Goal: Obtain resource: Download file/media

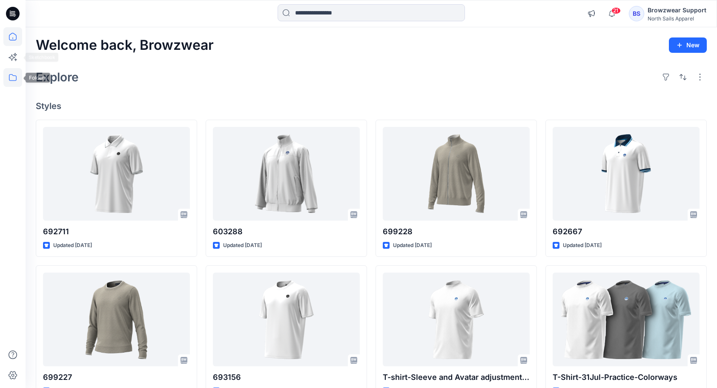
click at [12, 77] on icon at bounding box center [12, 77] width 19 height 19
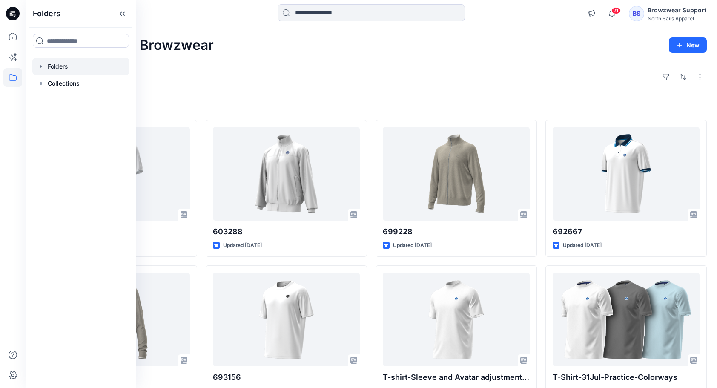
click at [56, 67] on div at bounding box center [80, 66] width 97 height 17
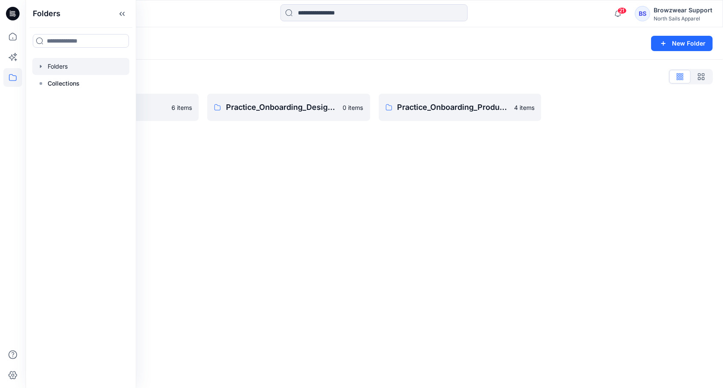
click at [383, 242] on div "Folders New Folder Folders List BW Studio Projects 6 items Practice_Onboarding_…" at bounding box center [375, 207] width 698 height 360
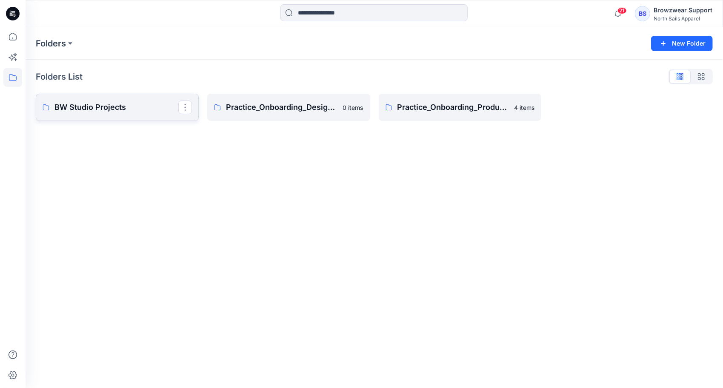
click at [111, 112] on p "BW Studio Projects" at bounding box center [116, 107] width 124 height 12
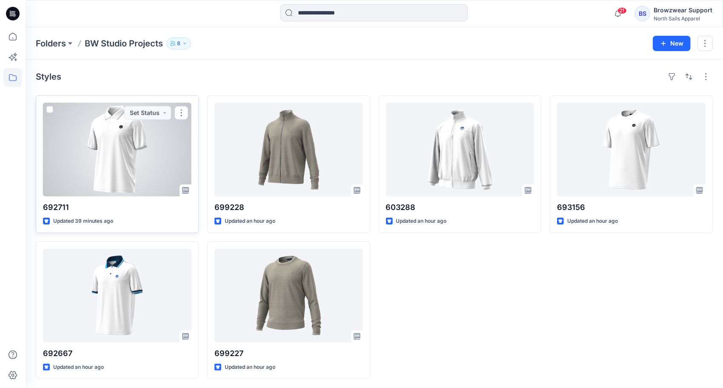
click at [123, 155] on div at bounding box center [117, 150] width 149 height 94
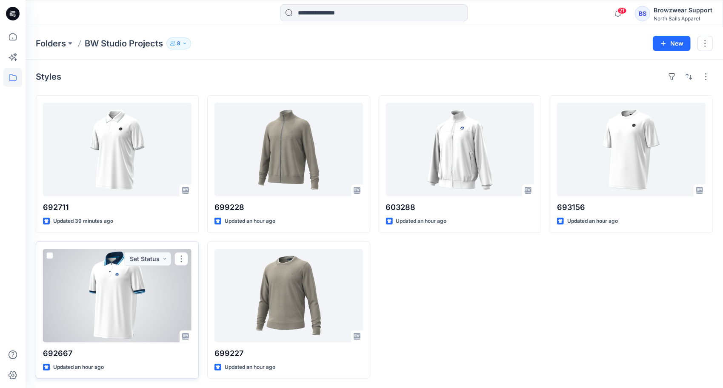
click at [147, 301] on div at bounding box center [117, 296] width 149 height 94
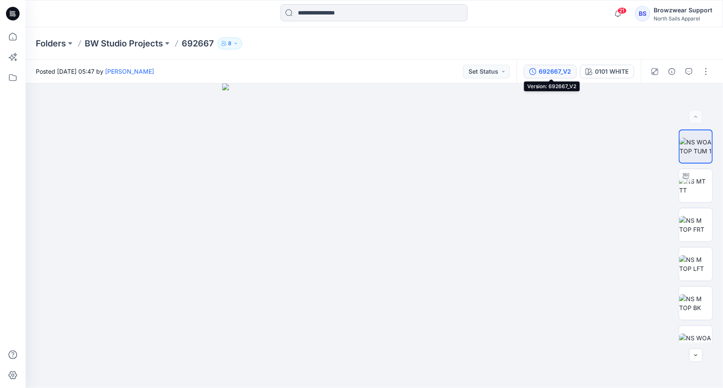
click at [556, 73] on div "692667_V2" at bounding box center [555, 71] width 32 height 9
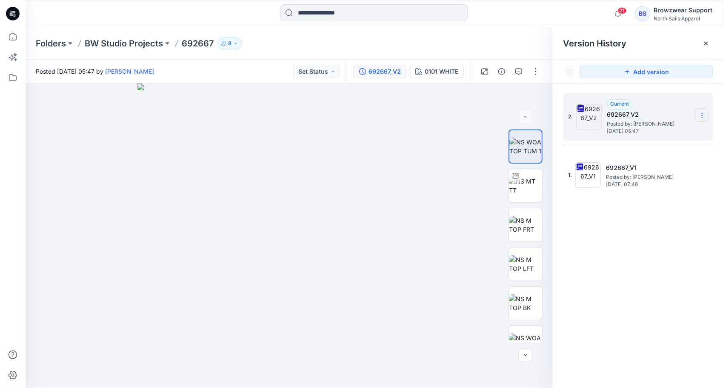
click at [700, 119] on section at bounding box center [702, 115] width 14 height 14
click at [666, 133] on span "Download Source BW File" at bounding box center [658, 132] width 71 height 10
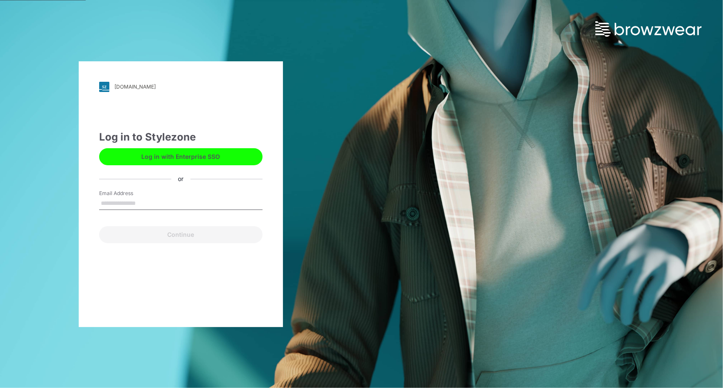
click at [120, 201] on input "Email Address" at bounding box center [180, 203] width 163 height 13
click at [163, 152] on button "Log in with Enterprise SSO" at bounding box center [180, 156] width 163 height 17
click at [166, 197] on input "Email Address" at bounding box center [180, 203] width 163 height 13
type input "**********"
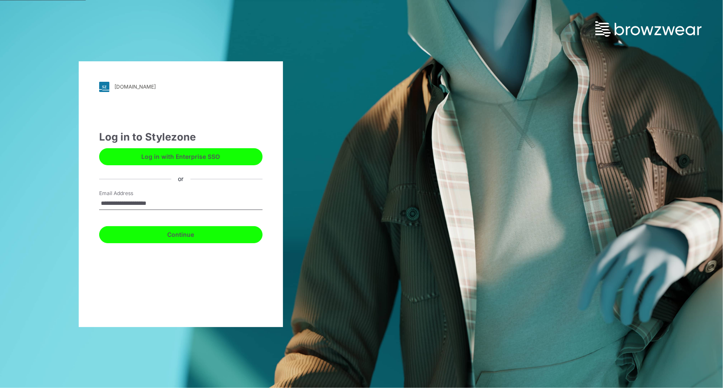
click at [183, 238] on button "Continue" at bounding box center [180, 234] width 163 height 17
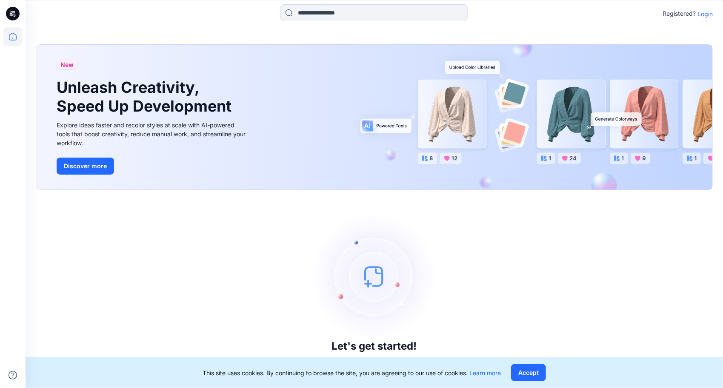
click at [706, 17] on p "Login" at bounding box center [705, 13] width 15 height 9
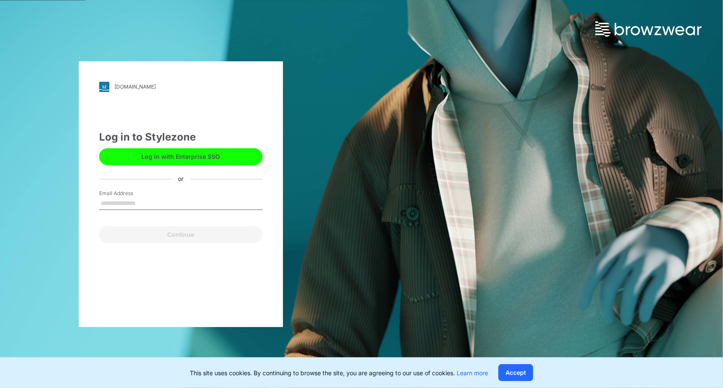
click at [153, 201] on input "Email Address" at bounding box center [180, 203] width 163 height 13
type input "**********"
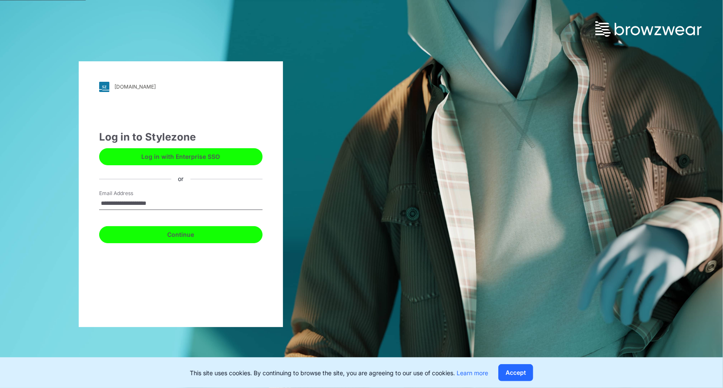
click at [185, 236] on button "Continue" at bounding box center [180, 234] width 163 height 17
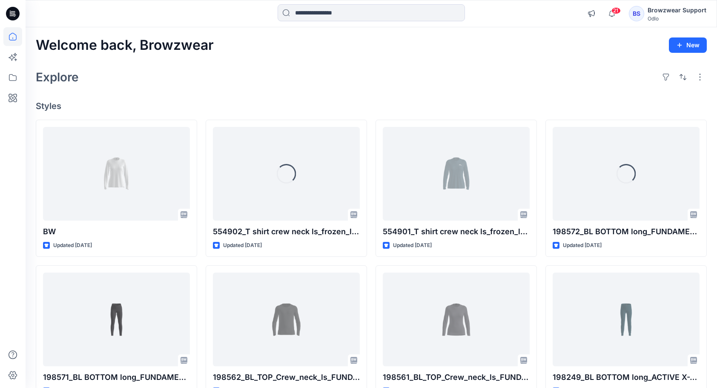
click at [662, 10] on div "Browzwear Support" at bounding box center [676, 10] width 59 height 10
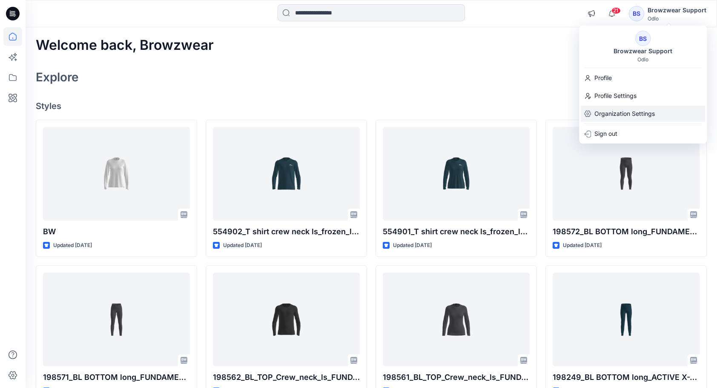
click at [611, 112] on p "Organization Settings" at bounding box center [624, 114] width 60 height 16
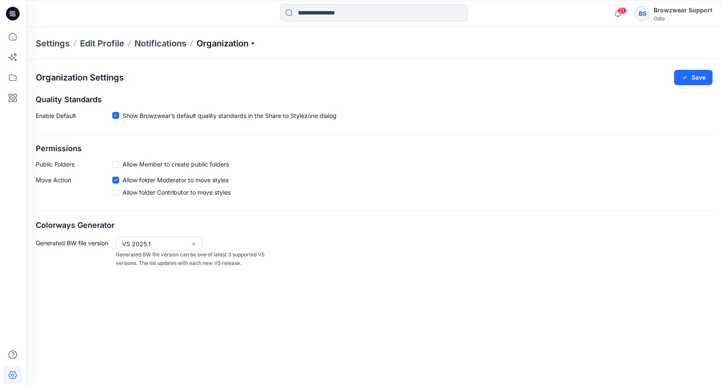
click at [254, 43] on p "Organization" at bounding box center [227, 43] width 60 height 12
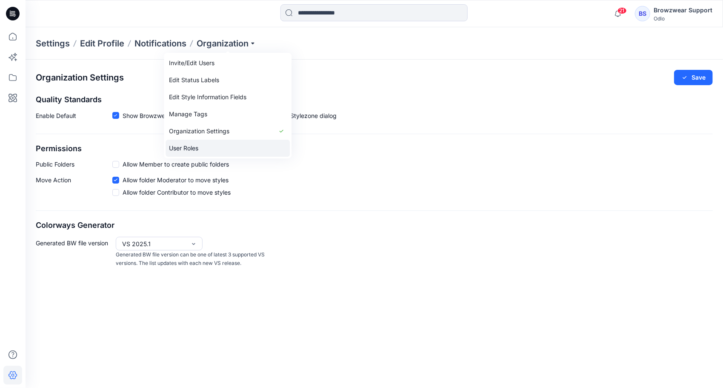
click at [218, 148] on link "User Roles" at bounding box center [228, 148] width 124 height 17
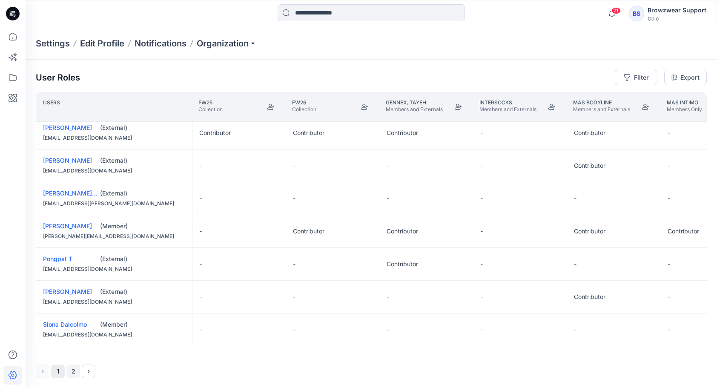
click at [73, 371] on button "2" at bounding box center [73, 371] width 14 height 14
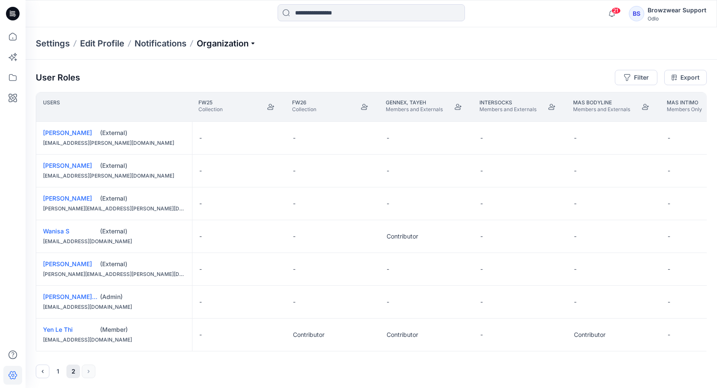
click at [256, 41] on p "Organization" at bounding box center [227, 43] width 60 height 12
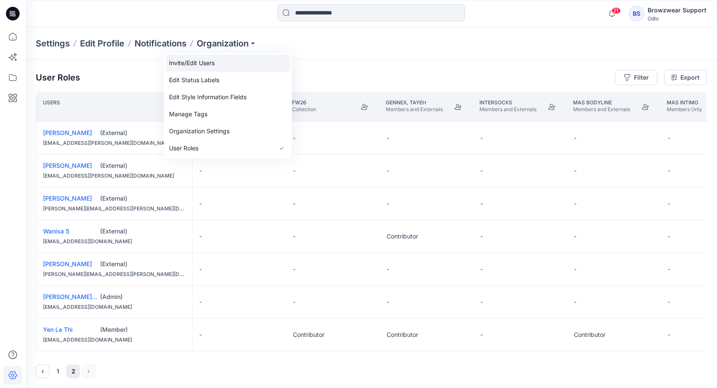
click at [179, 61] on link "Invite/Edit Users" at bounding box center [228, 62] width 124 height 17
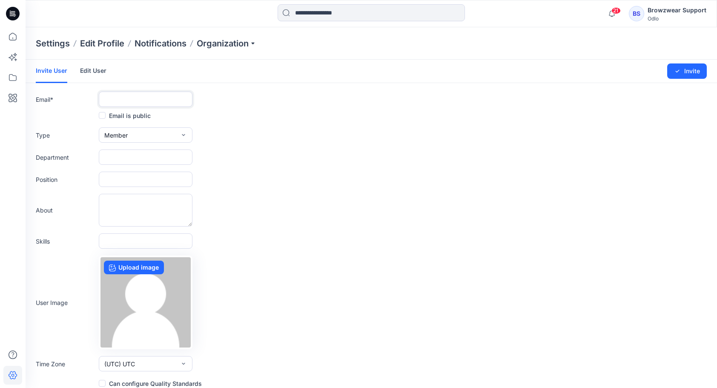
click at [135, 92] on input "text" at bounding box center [146, 98] width 94 height 15
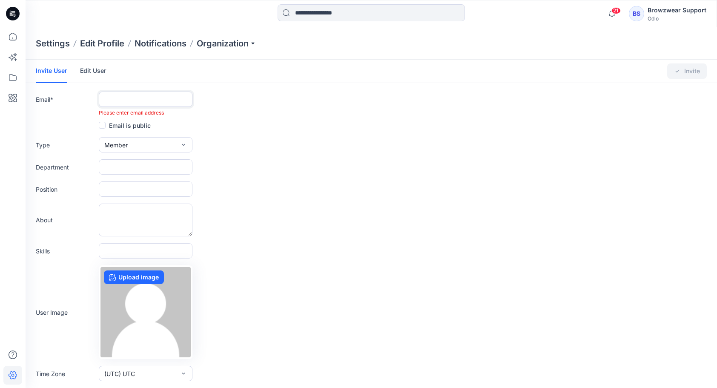
paste input "**********"
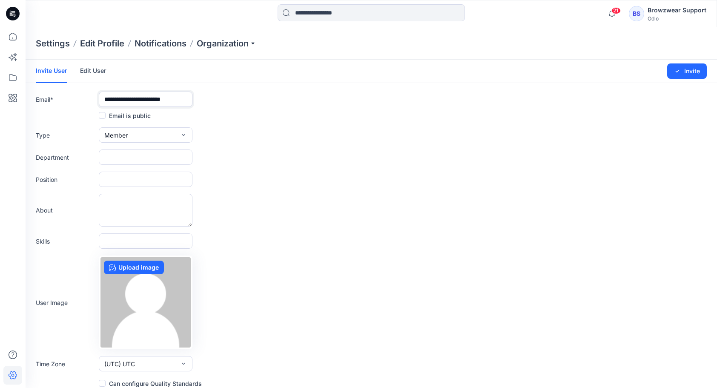
type input "**********"
click at [183, 134] on icon "button" at bounding box center [183, 135] width 3 height 2
click at [130, 191] on button "Admin" at bounding box center [145, 188] width 90 height 17
click at [184, 132] on icon "button" at bounding box center [183, 135] width 7 height 7
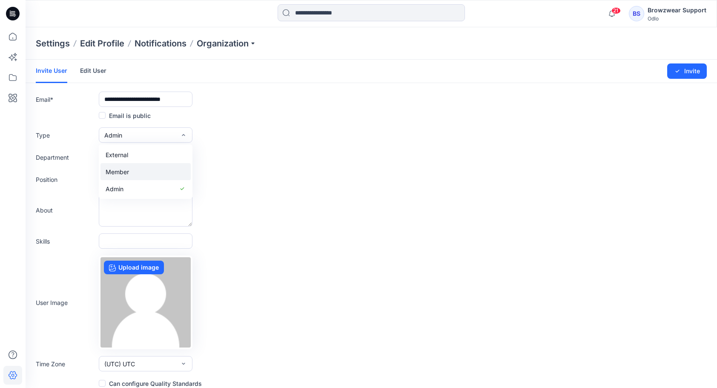
click at [157, 173] on button "Member" at bounding box center [145, 171] width 90 height 17
click at [140, 154] on input "text" at bounding box center [146, 156] width 94 height 15
type input "*********"
drag, startPoint x: 146, startPoint y: 177, endPoint x: 114, endPoint y: 178, distance: 32.4
click at [114, 178] on input "**********" at bounding box center [146, 179] width 94 height 15
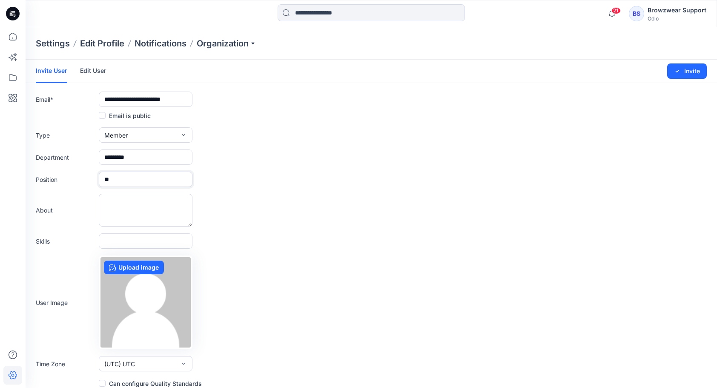
type input "*"
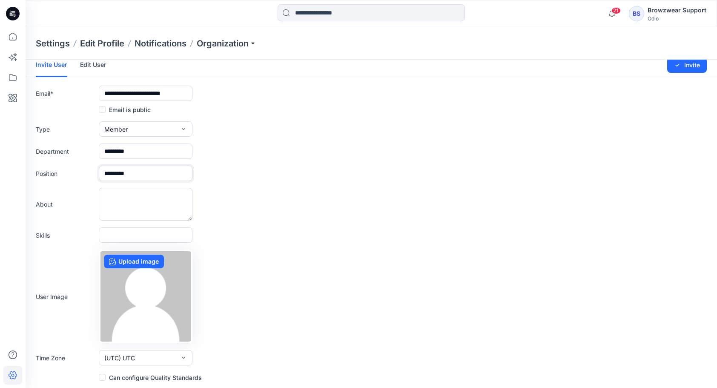
scroll to position [7, 0]
type input "*********"
click at [688, 68] on button "Invite" at bounding box center [687, 64] width 40 height 15
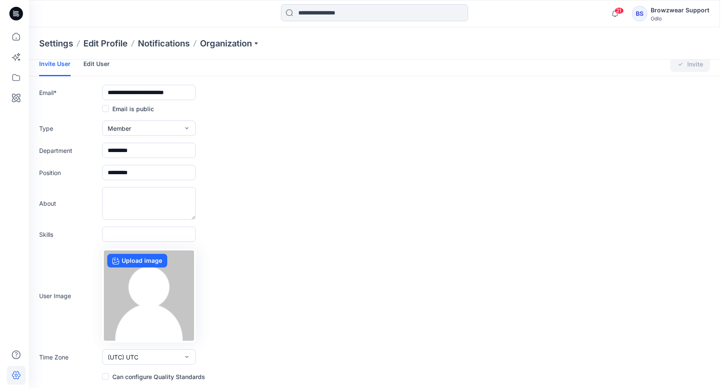
scroll to position [0, 0]
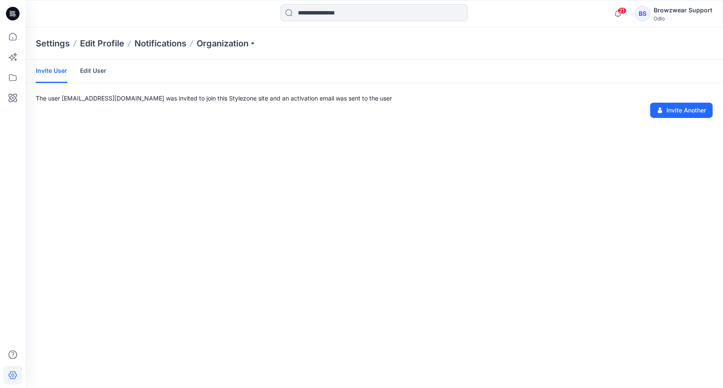
click at [664, 13] on div "Browzwear Support" at bounding box center [683, 10] width 59 height 10
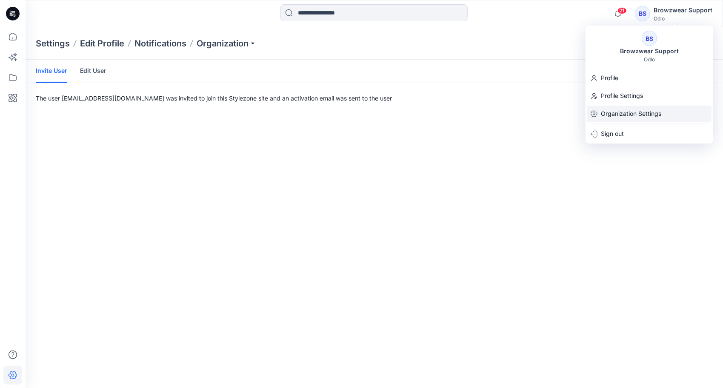
click at [626, 114] on p "Organization Settings" at bounding box center [631, 114] width 60 height 16
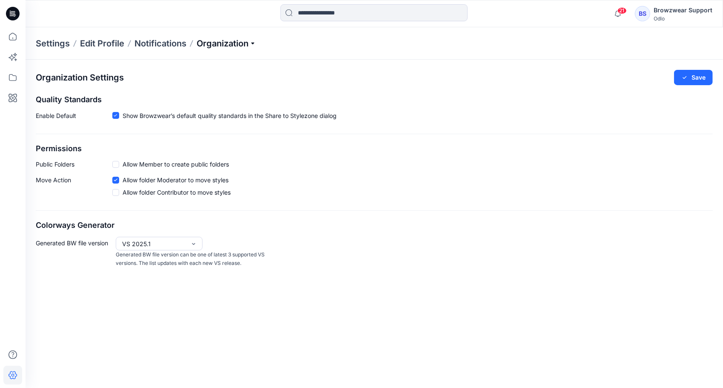
click at [254, 42] on p "Organization" at bounding box center [227, 43] width 60 height 12
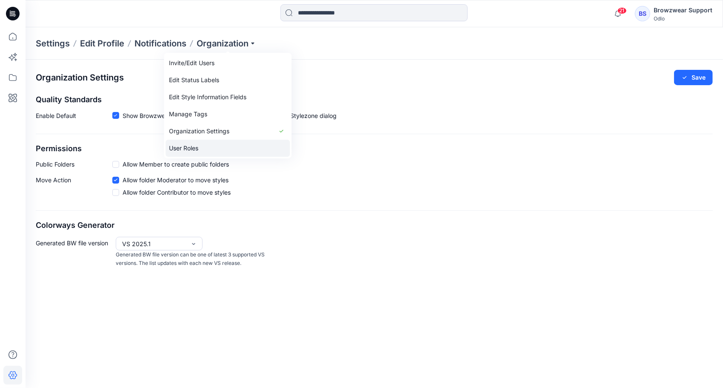
click at [226, 149] on link "User Roles" at bounding box center [228, 148] width 124 height 17
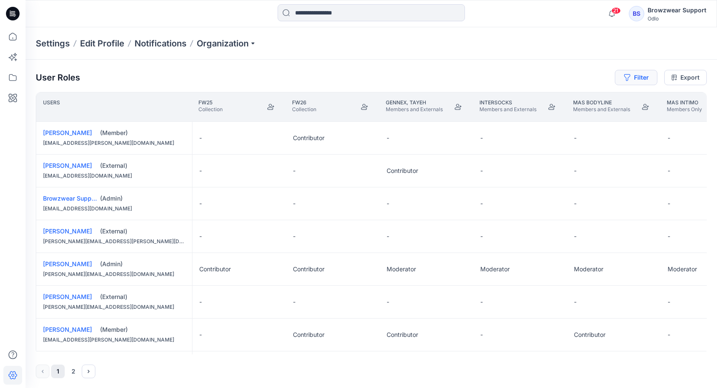
click at [646, 80] on button "Filter" at bounding box center [636, 77] width 43 height 15
click at [578, 99] on div at bounding box center [605, 99] width 88 height 11
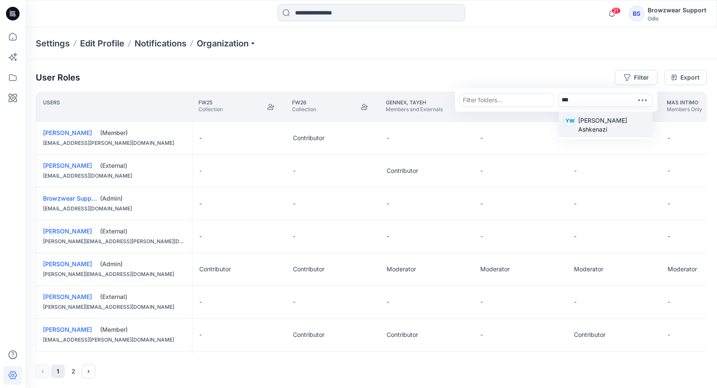
type input "****"
click at [596, 122] on p "Yael Waitz Ashkenazi" at bounding box center [612, 125] width 69 height 18
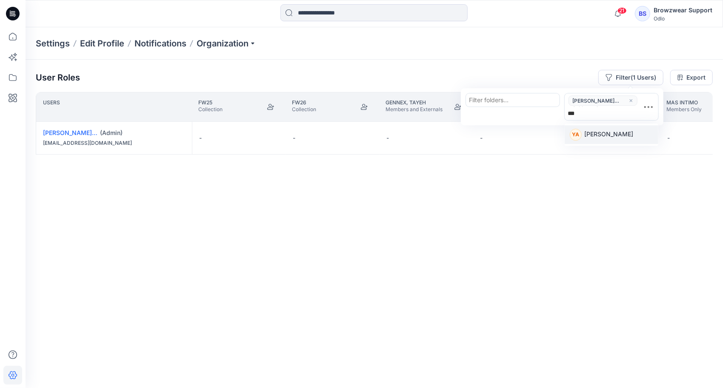
type input "****"
click at [613, 132] on div "YA Yotam Akunis" at bounding box center [612, 134] width 94 height 22
click at [614, 129] on p "Yotam Akunis" at bounding box center [608, 134] width 49 height 11
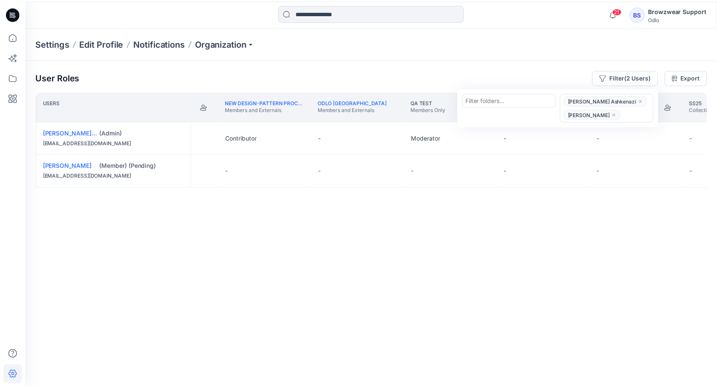
scroll to position [0, 717]
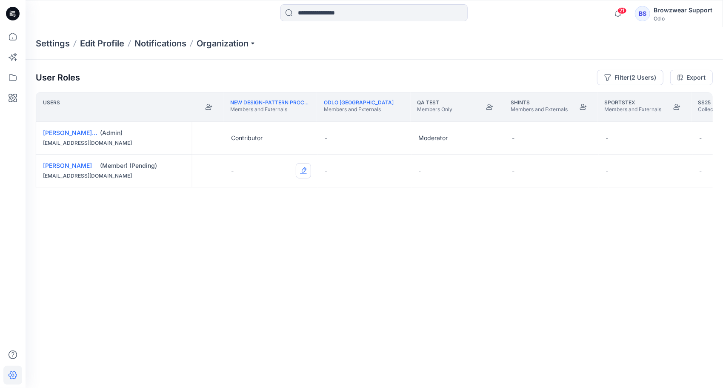
click at [300, 171] on button "Edit Role" at bounding box center [303, 170] width 15 height 15
click at [257, 222] on button "Contributor" at bounding box center [263, 221] width 92 height 15
click at [491, 172] on button "Edit Role" at bounding box center [490, 170] width 15 height 15
click at [455, 221] on button "Contributor" at bounding box center [450, 221] width 92 height 15
click at [419, 100] on p "qa test" at bounding box center [434, 102] width 35 height 7
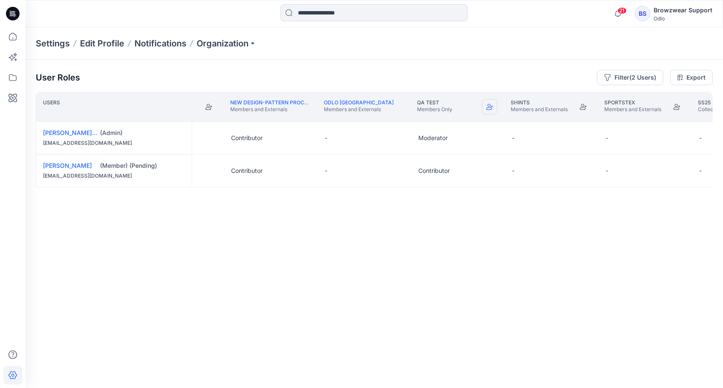
click at [489, 108] on icon "Join" at bounding box center [489, 106] width 7 height 7
click at [427, 100] on link "qa test" at bounding box center [428, 102] width 22 height 6
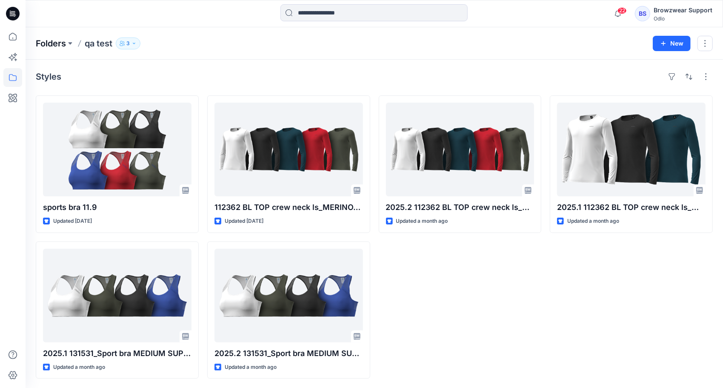
click at [65, 43] on p "Folders" at bounding box center [51, 43] width 30 height 12
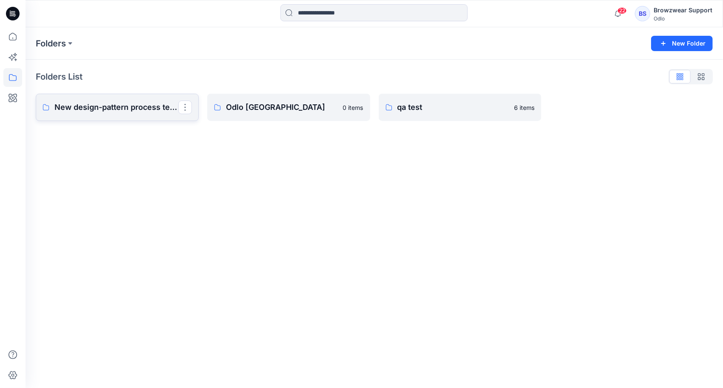
click at [139, 116] on link "New design-pattern process test group" at bounding box center [117, 107] width 163 height 27
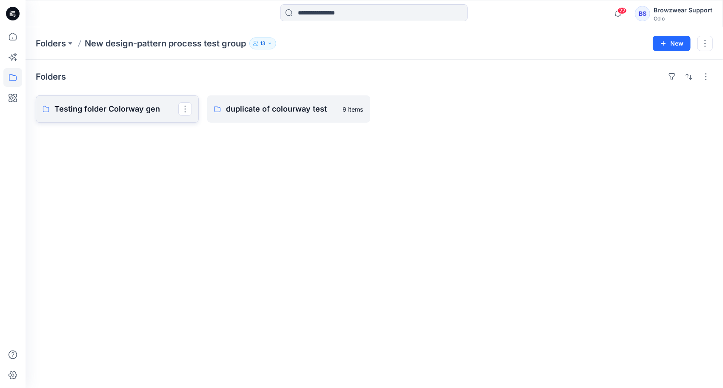
click at [119, 114] on p "Testing folder Colorway gen" at bounding box center [116, 109] width 124 height 12
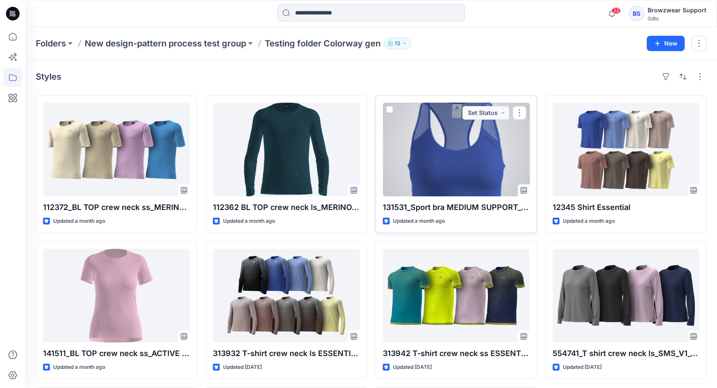
click at [459, 157] on div at bounding box center [456, 150] width 147 height 94
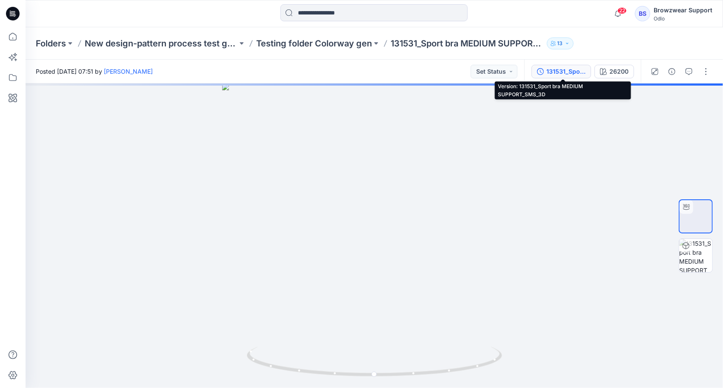
click at [575, 66] on button "131531_Sport bra MEDIUM SUPPORT_SMS_3D" at bounding box center [562, 72] width 60 height 14
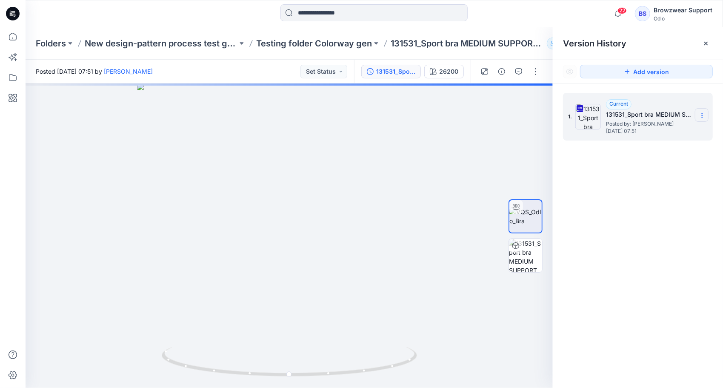
click at [703, 111] on section at bounding box center [702, 115] width 14 height 14
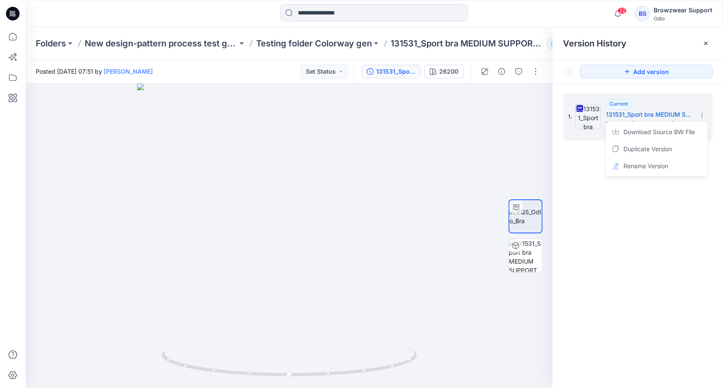
click at [550, 43] on button "13" at bounding box center [560, 43] width 27 height 12
click at [701, 40] on div at bounding box center [706, 44] width 14 height 14
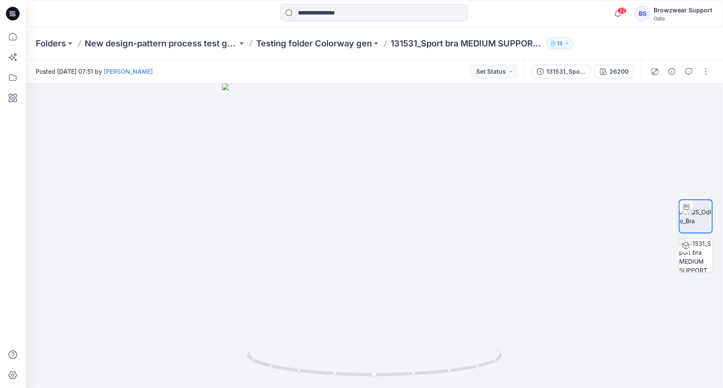
click at [558, 44] on p "13" at bounding box center [561, 43] width 6 height 9
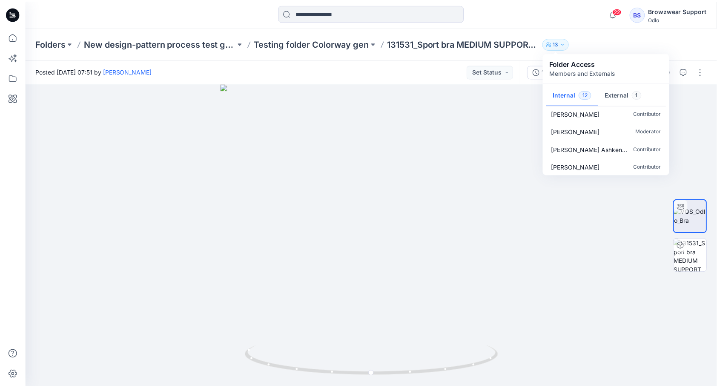
scroll to position [151, 0]
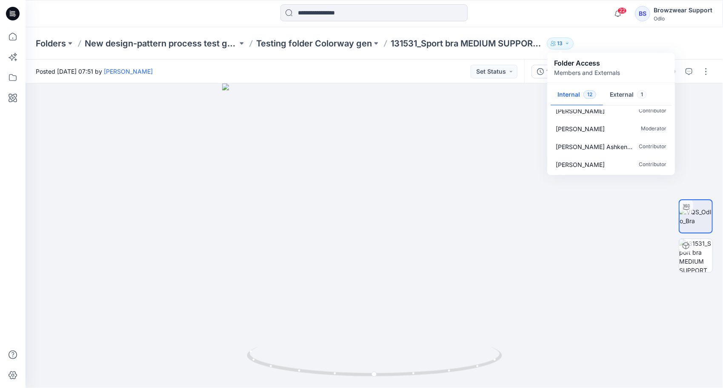
click at [502, 10] on div at bounding box center [374, 13] width 349 height 19
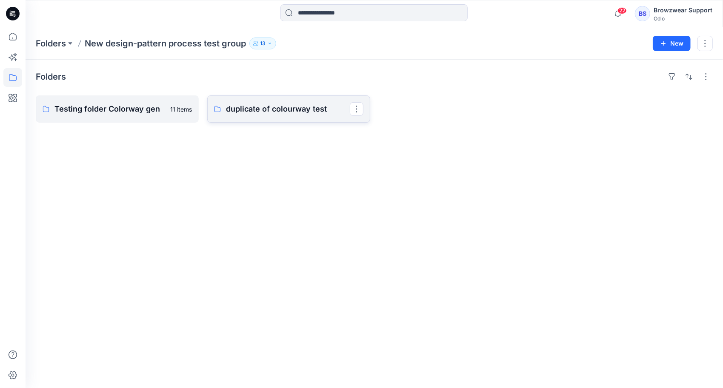
click at [253, 109] on p "duplicate of colourway test" at bounding box center [288, 109] width 124 height 12
click at [62, 111] on p "Testing folder Colorway gen" at bounding box center [116, 109] width 124 height 12
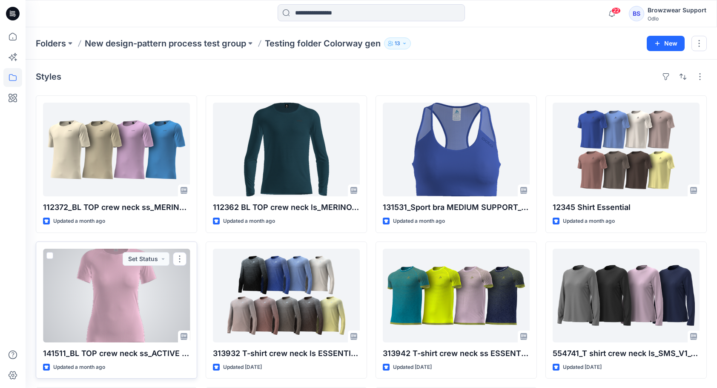
click at [109, 324] on div at bounding box center [116, 296] width 147 height 94
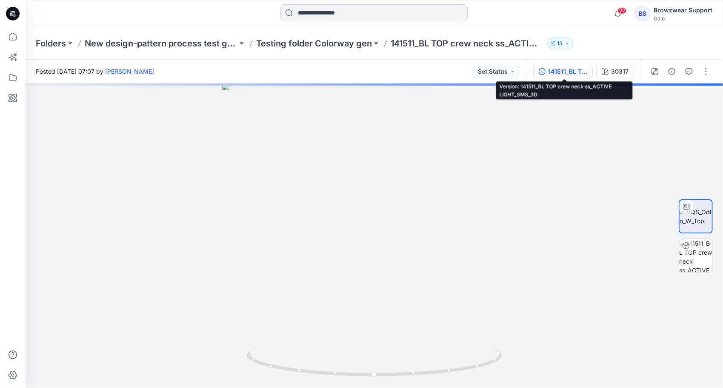
click at [569, 73] on div "141511_BL TOP crew neck ss_ACTIVE LIGHT_SMS_3D" at bounding box center [567, 71] width 39 height 9
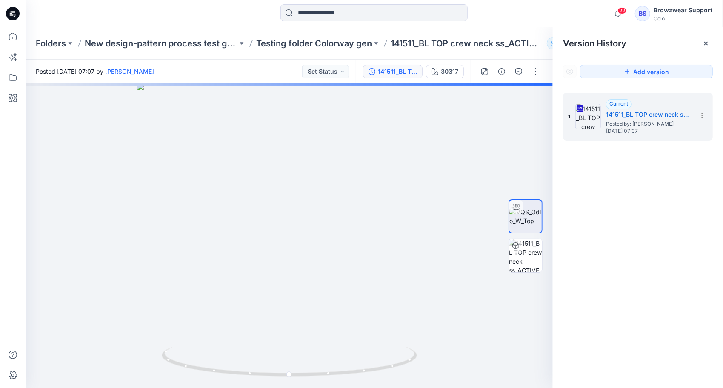
click at [231, 72] on div "Posted Monday, August 04, 2025 07:07 by Davide La Piana Set Status" at bounding box center [191, 71] width 330 height 23
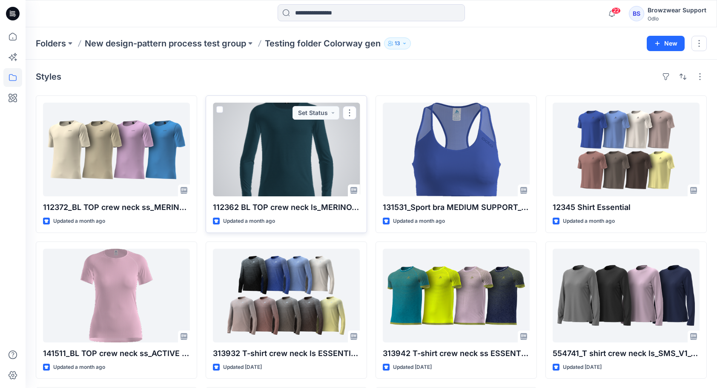
click at [289, 170] on div at bounding box center [286, 150] width 147 height 94
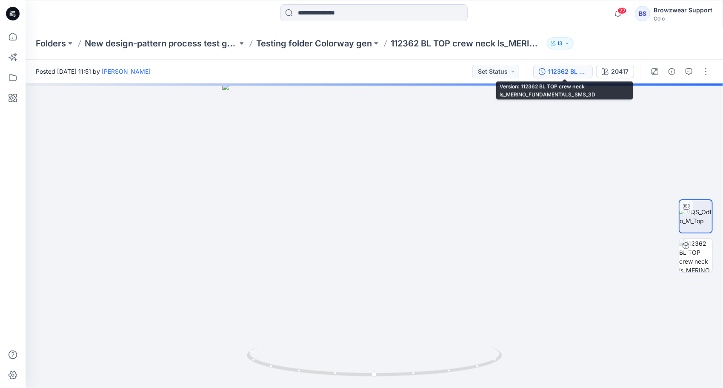
click at [574, 73] on div "112362 BL TOP crew neck ls_MERINO_FUNDAMENTALS_SMS_3D" at bounding box center [567, 71] width 39 height 9
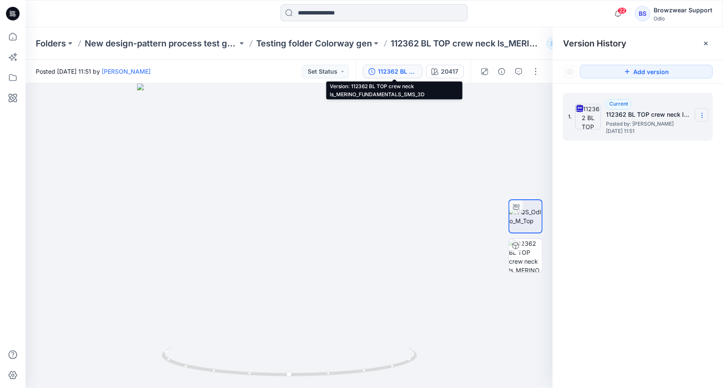
click at [698, 116] on section at bounding box center [702, 115] width 14 height 14
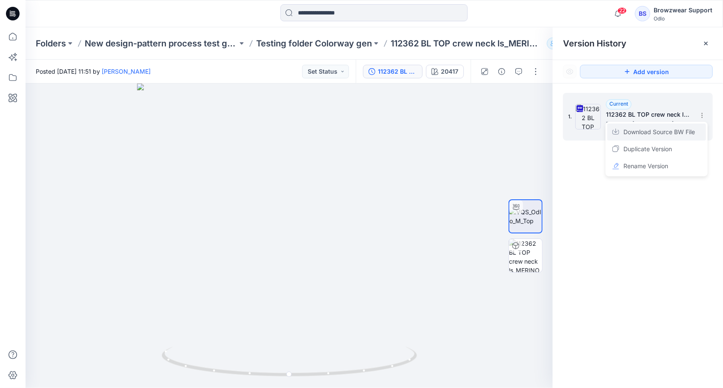
click at [646, 132] on span "Download Source BW File" at bounding box center [658, 132] width 71 height 10
